Goal: Obtain resource: Download file/media

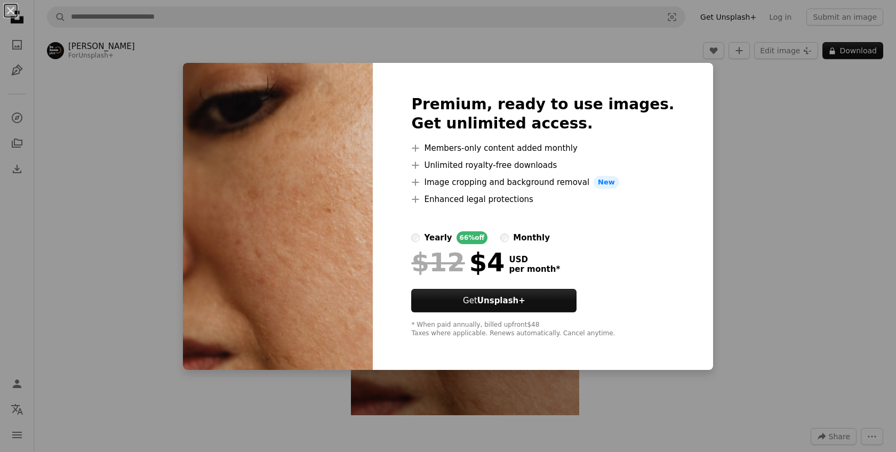
click at [740, 100] on div "An X shape Premium, ready to use images. Get unlimited access. A plus sign Memb…" at bounding box center [448, 226] width 896 height 452
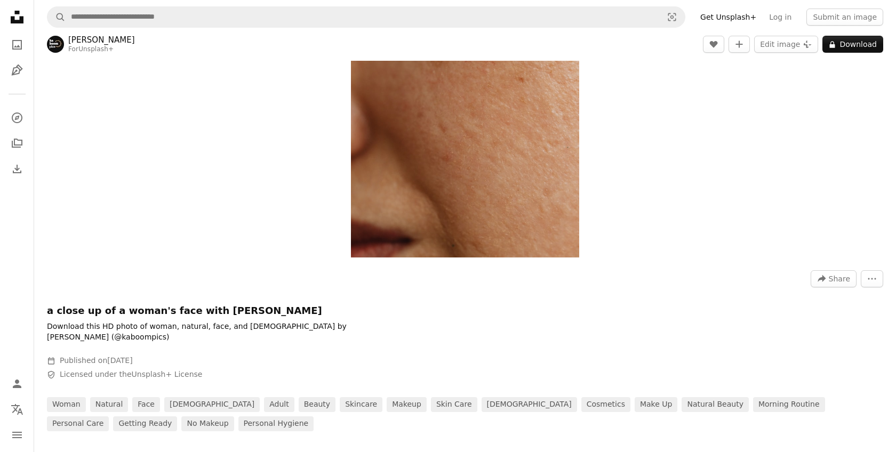
scroll to position [167, 0]
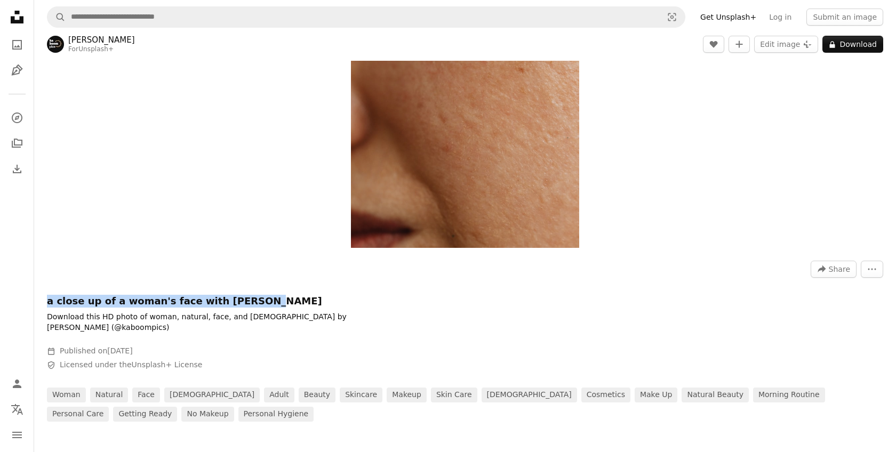
drag, startPoint x: 47, startPoint y: 302, endPoint x: 257, endPoint y: 302, distance: 210.1
click at [257, 302] on h1 "a close up of a woman's face with [PERSON_NAME]" at bounding box center [207, 301] width 320 height 13
click at [130, 302] on h1 "a close up of a woman's face with [PERSON_NAME]" at bounding box center [207, 301] width 320 height 13
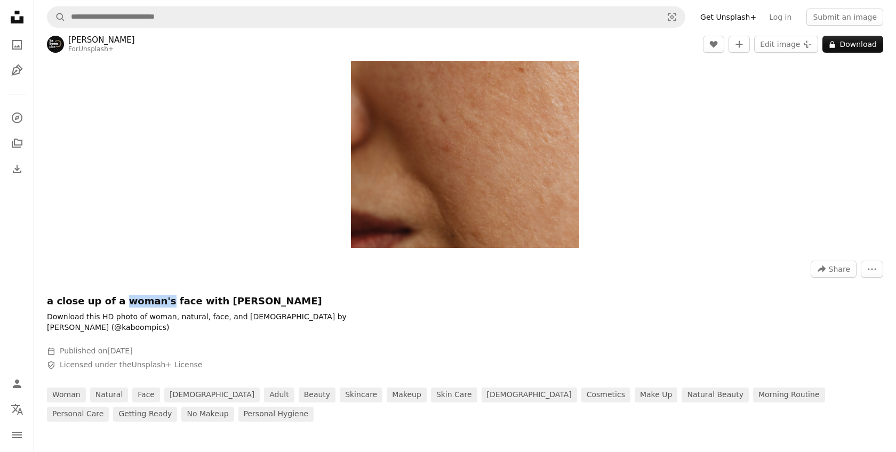
click at [130, 302] on h1 "a close up of a woman's face with [PERSON_NAME]" at bounding box center [207, 301] width 320 height 13
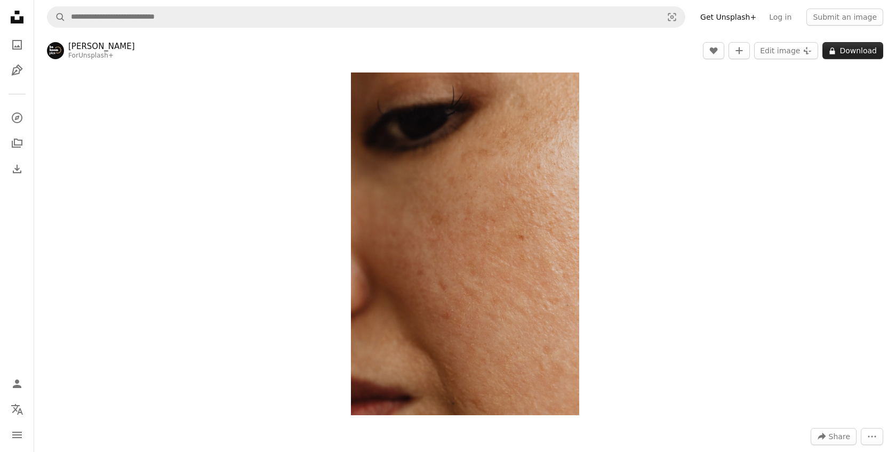
click at [835, 47] on icon at bounding box center [832, 50] width 5 height 7
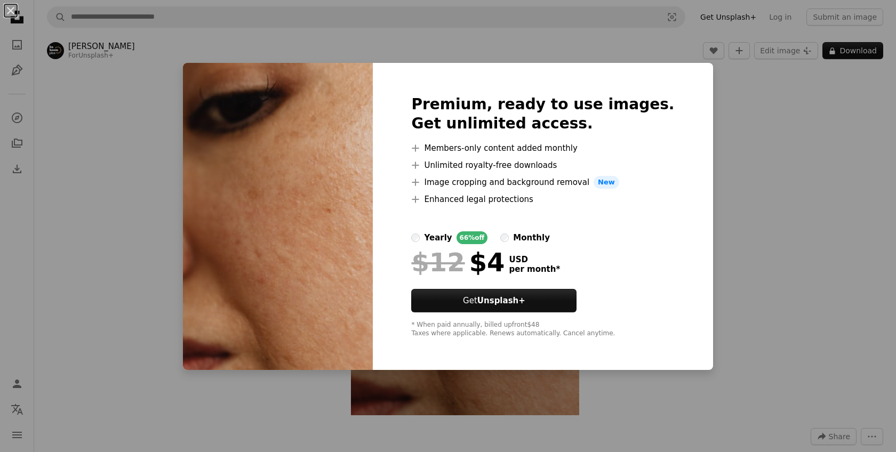
click at [752, 215] on div "An X shape Premium, ready to use images. Get unlimited access. A plus sign Memb…" at bounding box center [448, 226] width 896 height 452
